Goal: Complete application form

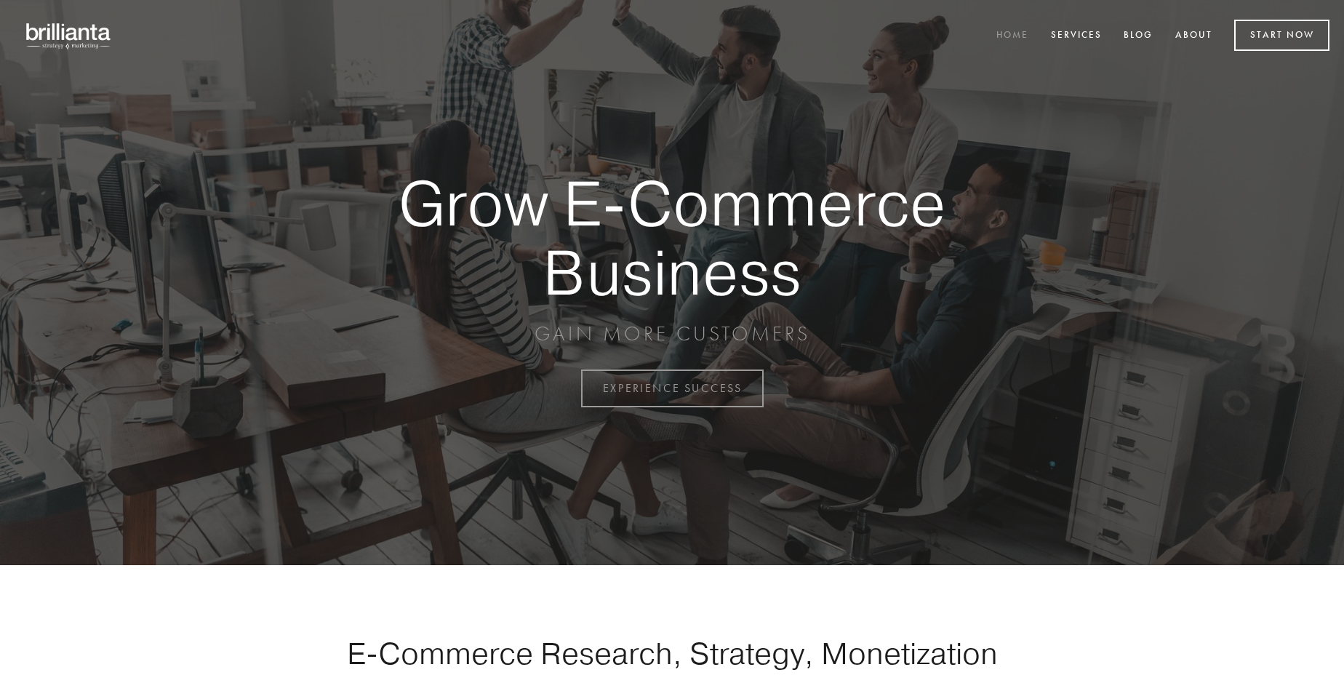
scroll to position [3813, 0]
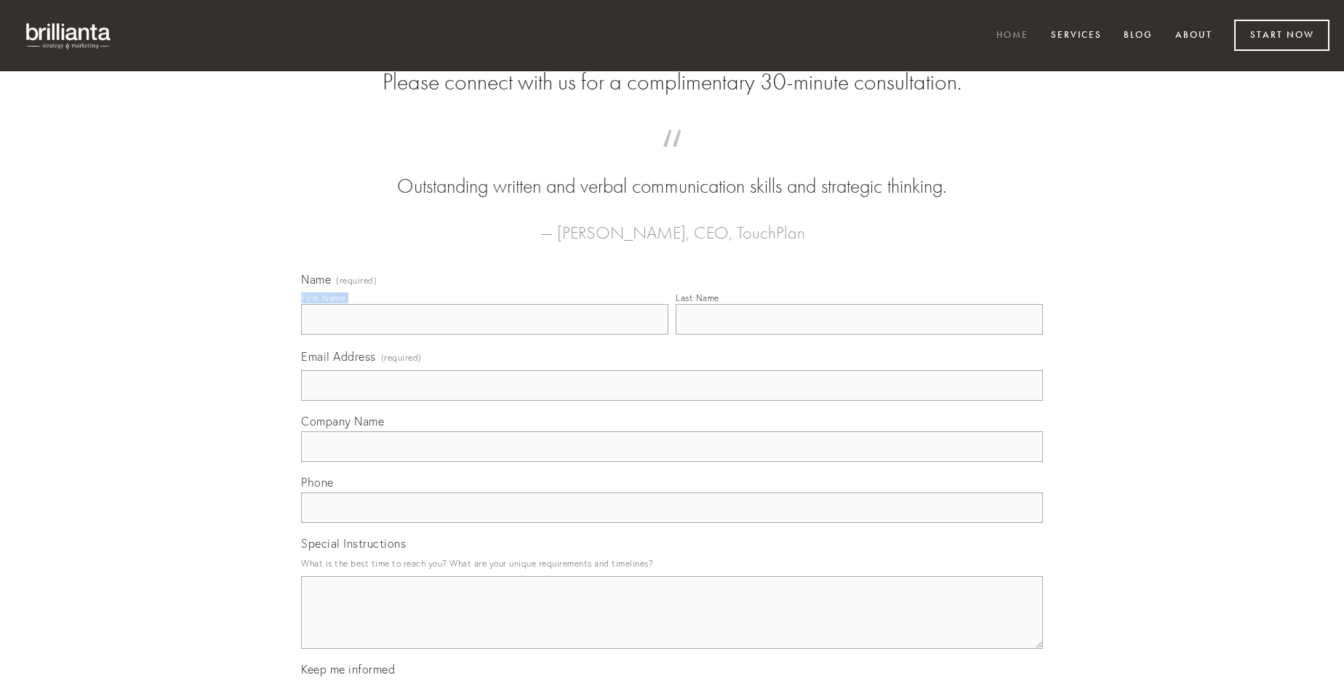
type input "[PERSON_NAME]"
click at [859, 335] on input "Last Name" at bounding box center [859, 319] width 367 height 31
type input "[PERSON_NAME]"
click at [672, 401] on input "Email Address (required)" at bounding box center [672, 385] width 742 height 31
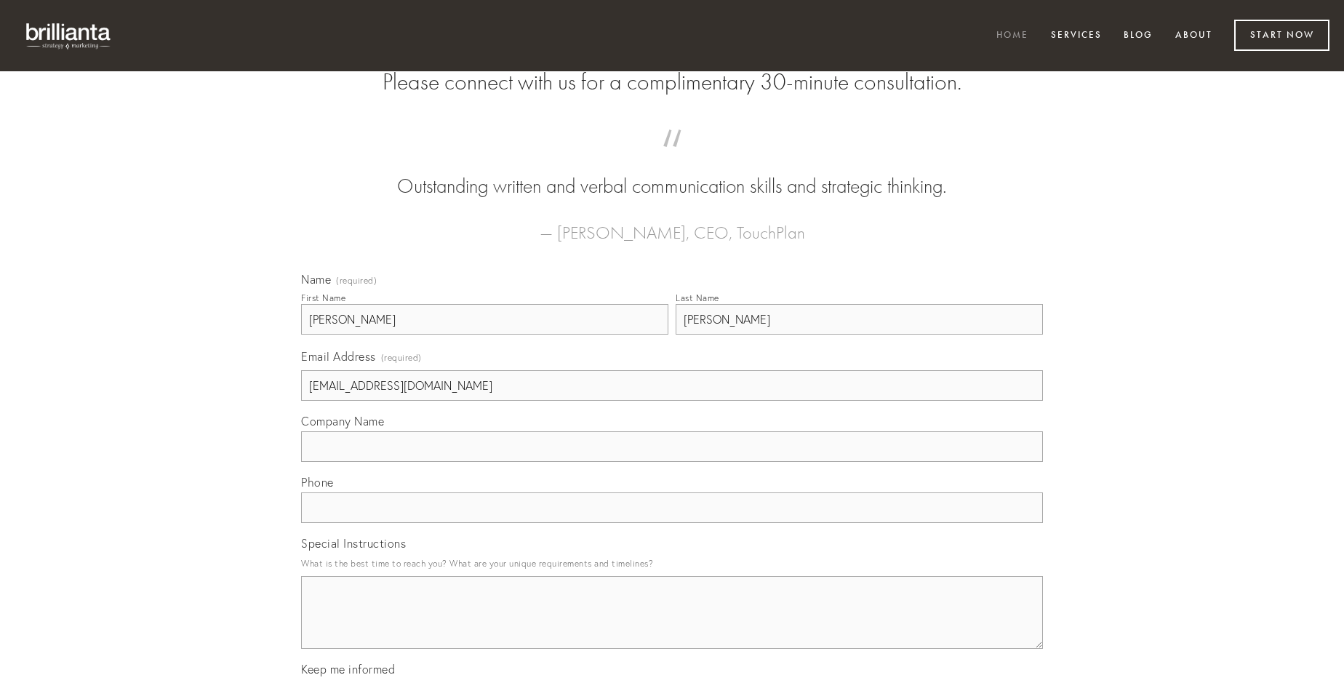
type input "[EMAIL_ADDRESS][DOMAIN_NAME]"
click at [672, 462] on input "Company Name" at bounding box center [672, 446] width 742 height 31
type input "cubitum"
click at [672, 523] on input "text" at bounding box center [672, 508] width 742 height 31
click at [672, 626] on textarea "Special Instructions" at bounding box center [672, 612] width 742 height 73
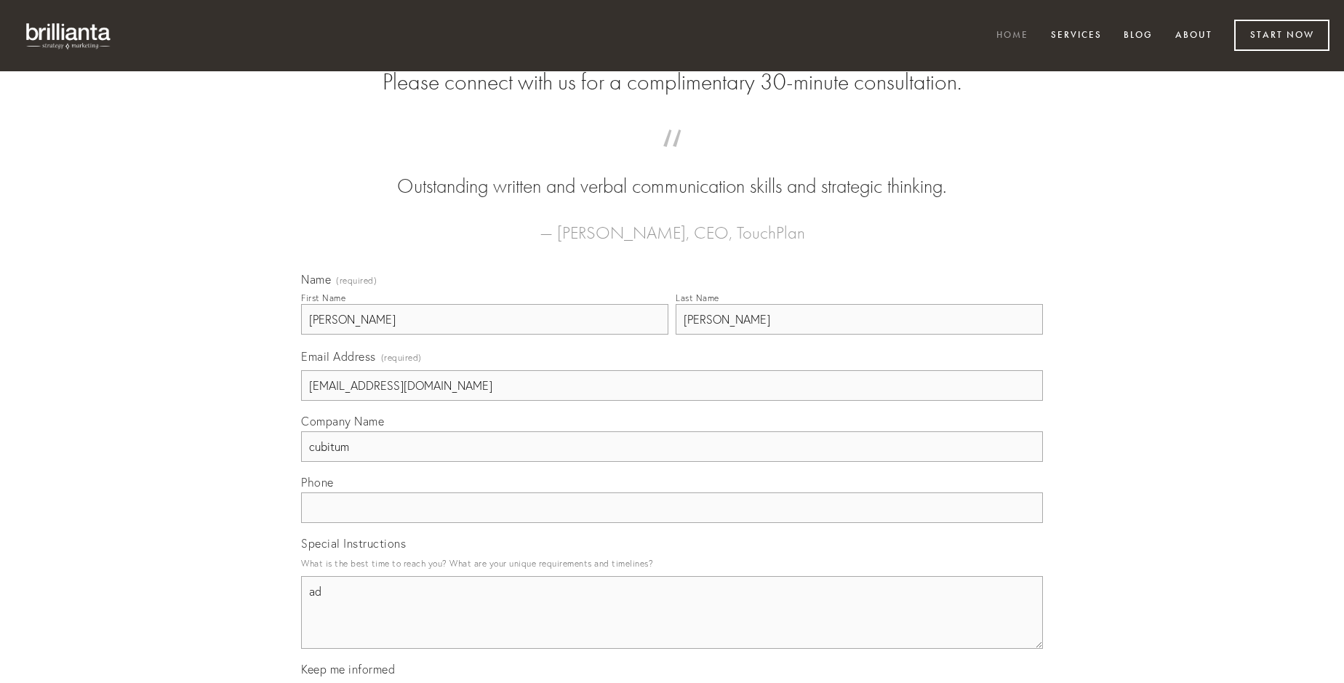
type textarea "ad"
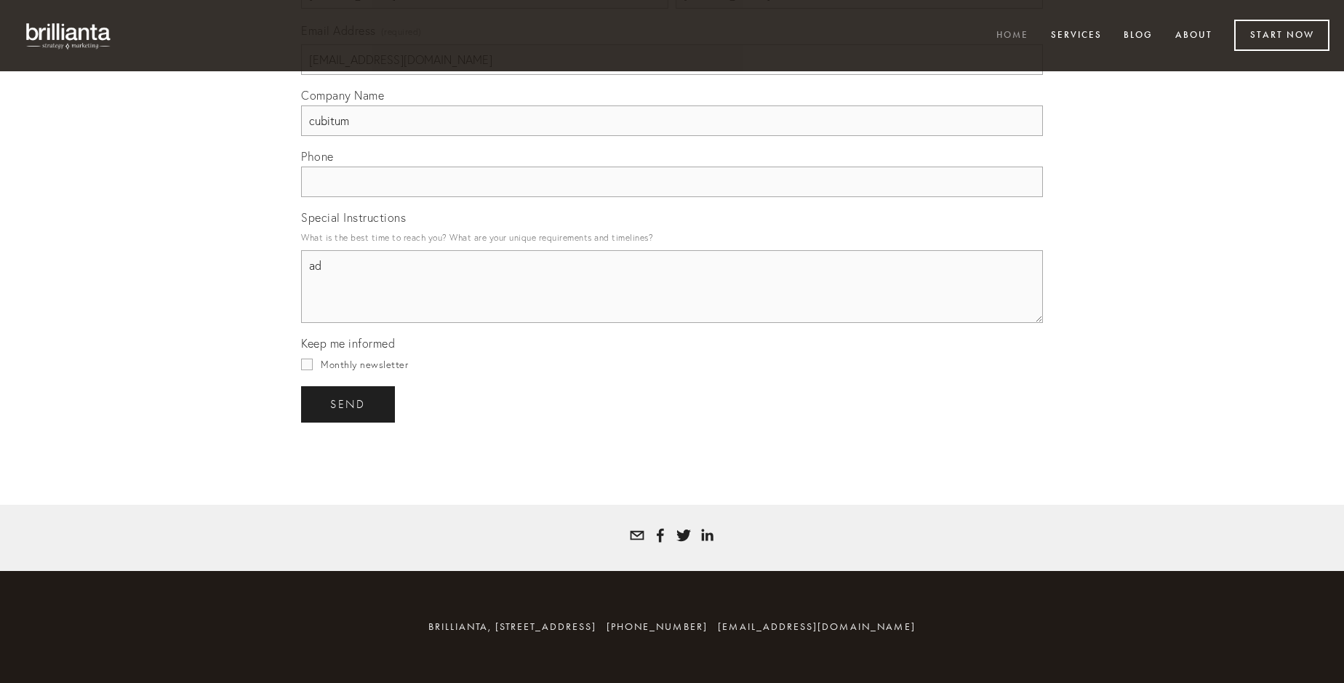
click at [349, 404] on span "send" at bounding box center [348, 404] width 36 height 13
